Goal: Transaction & Acquisition: Purchase product/service

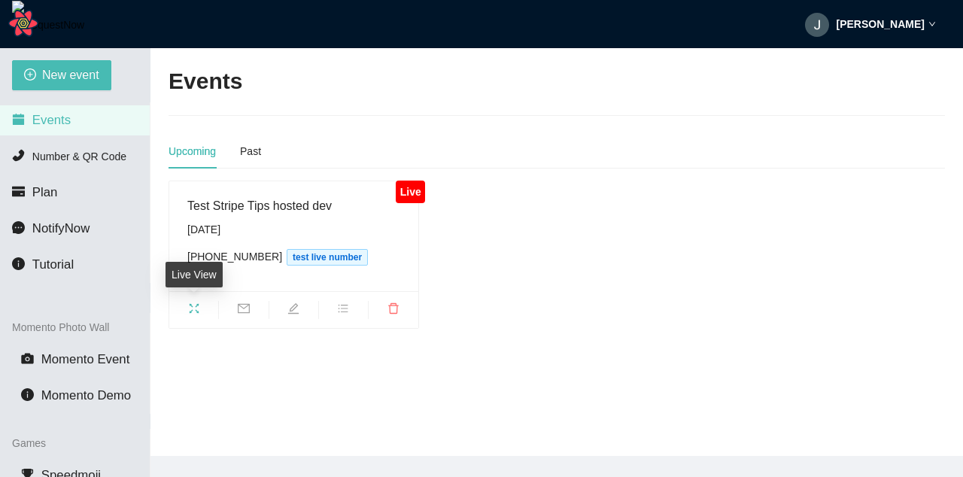
click at [193, 309] on icon "fullscreen" at bounding box center [194, 308] width 12 height 12
